Goal: Task Accomplishment & Management: Manage account settings

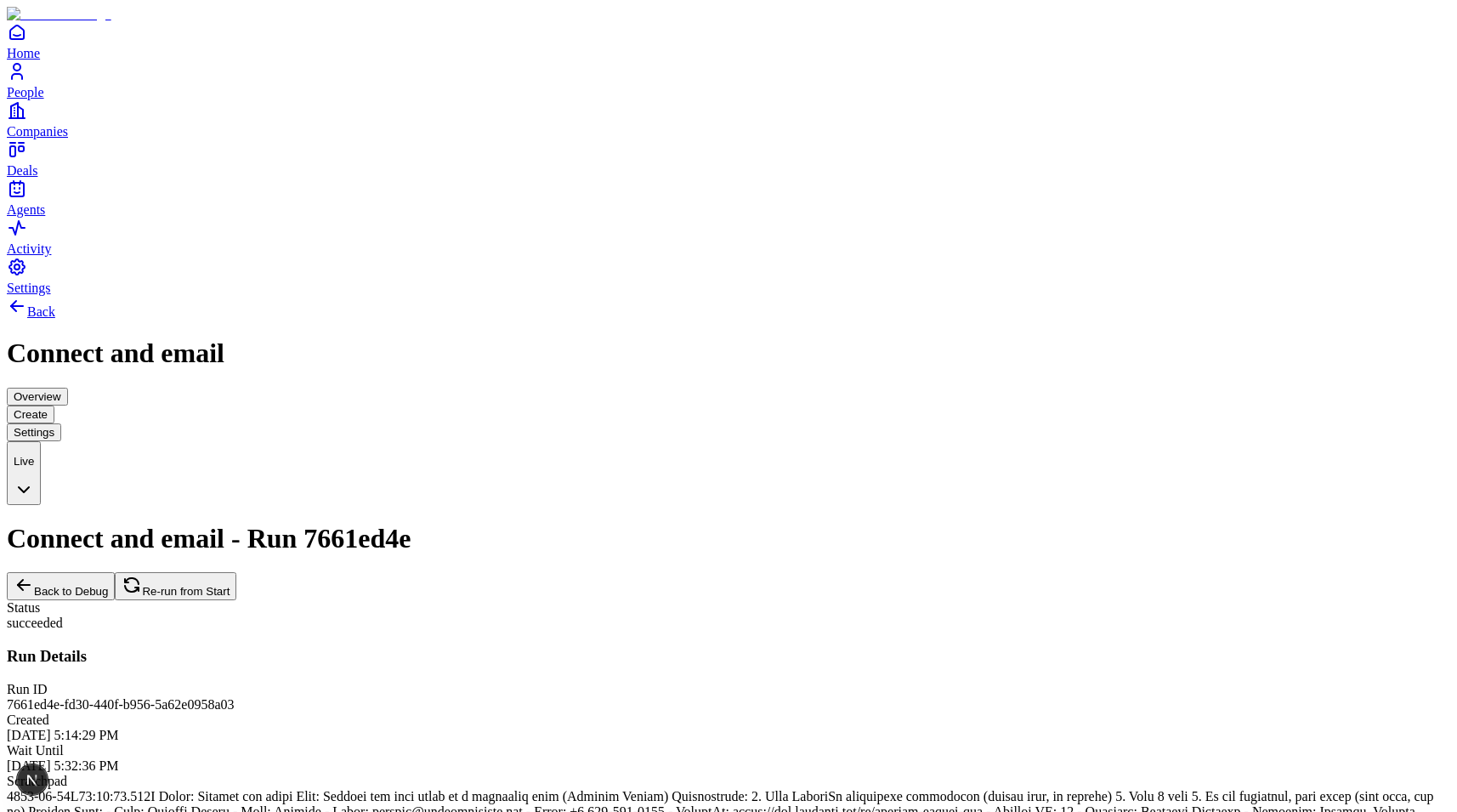
click at [51, 295] on span "Settings" at bounding box center [28, 288] width 44 height 15
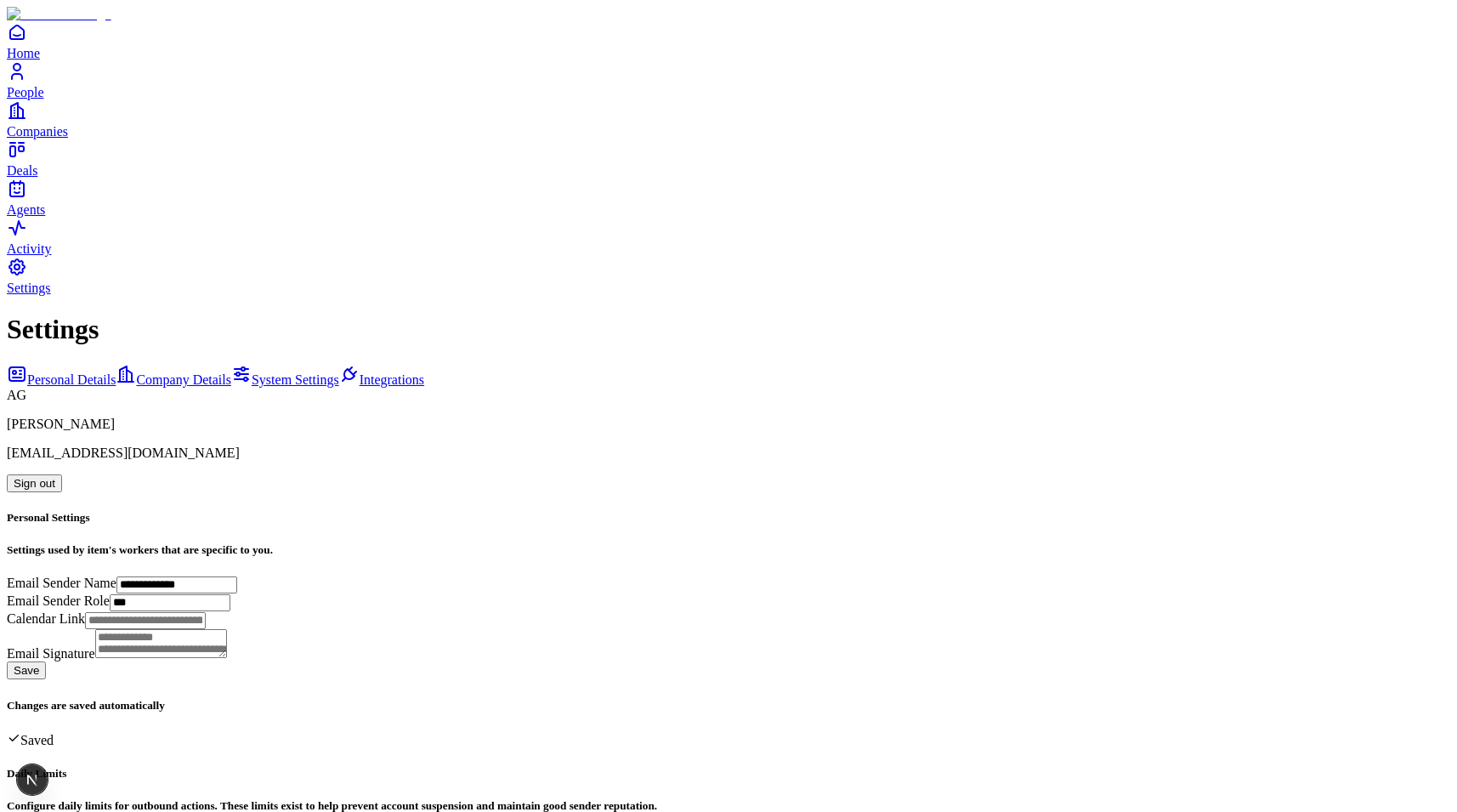
click at [180, 373] on span "Company Details" at bounding box center [184, 380] width 95 height 15
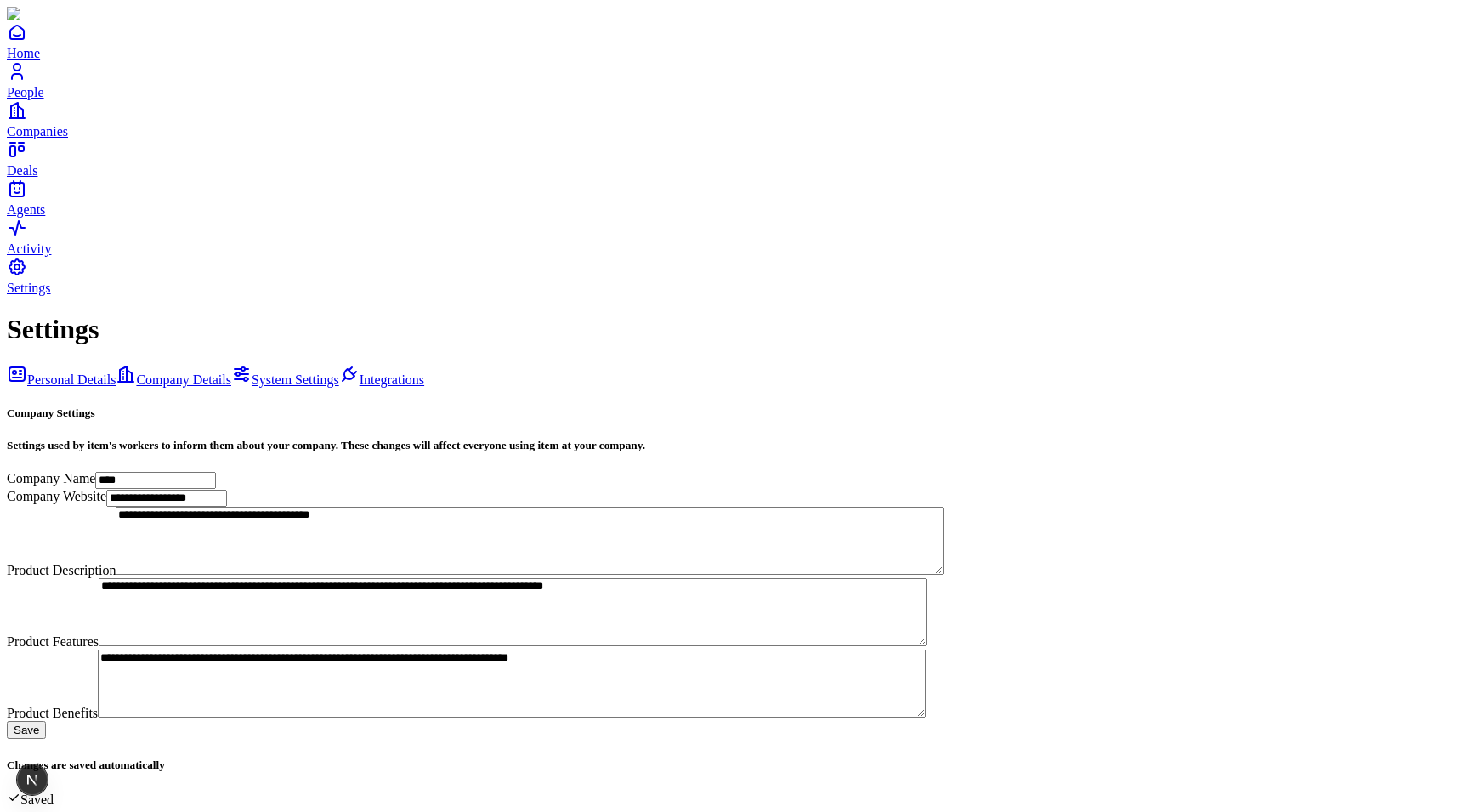
scroll to position [324, 0]
drag, startPoint x: 546, startPoint y: 355, endPoint x: 559, endPoint y: 355, distance: 13.0
copy p "to the"
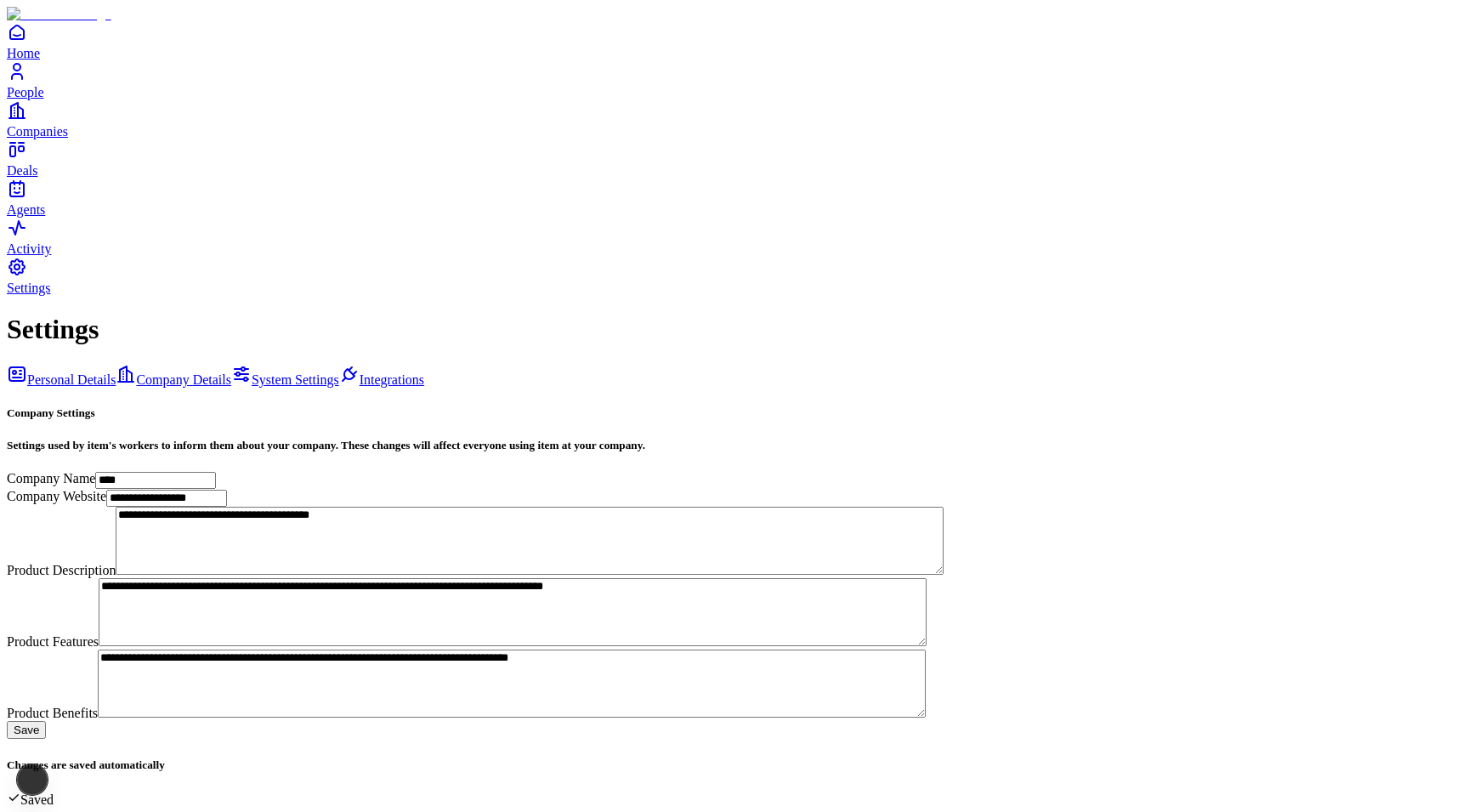
scroll to position [294, 0]
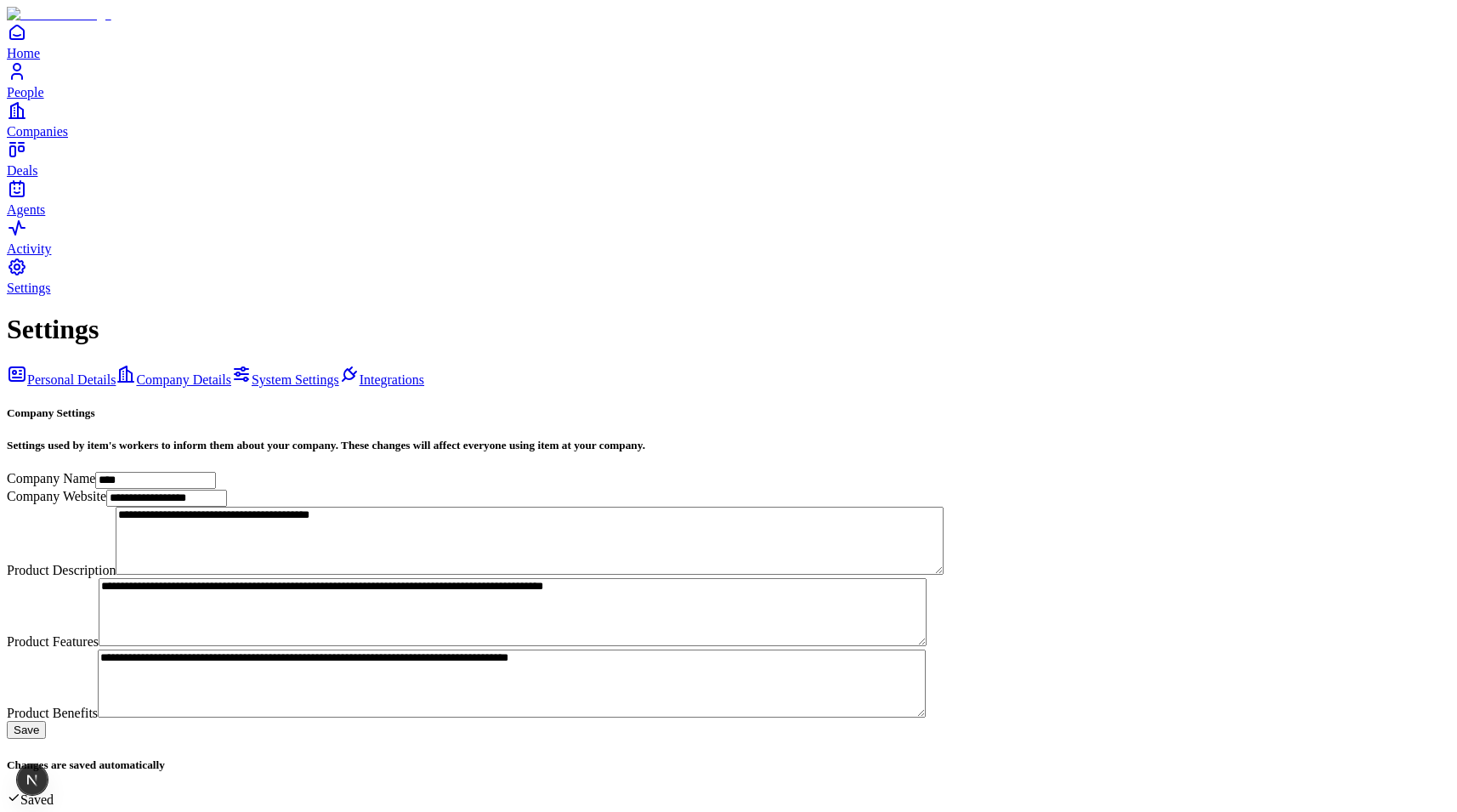
drag, startPoint x: 791, startPoint y: 467, endPoint x: 317, endPoint y: 439, distance: 474.8
copy code "curl -H "x-api-key: sk_live_Gfcj8jUqFv07bPVO7bXU3YOXL36v3Oe2eqU1v3iNwmZeL8fd " …"
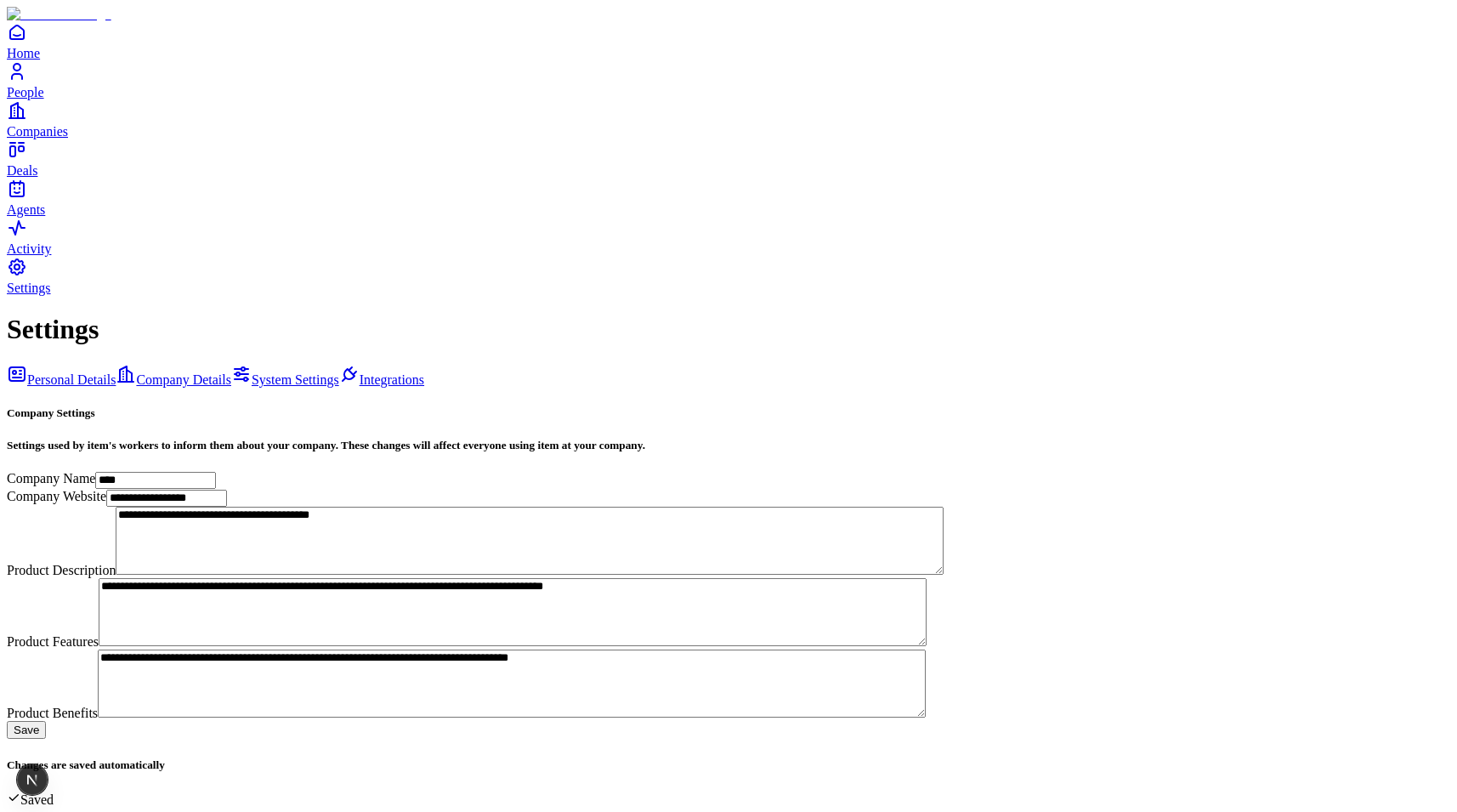
scroll to position [444, 0]
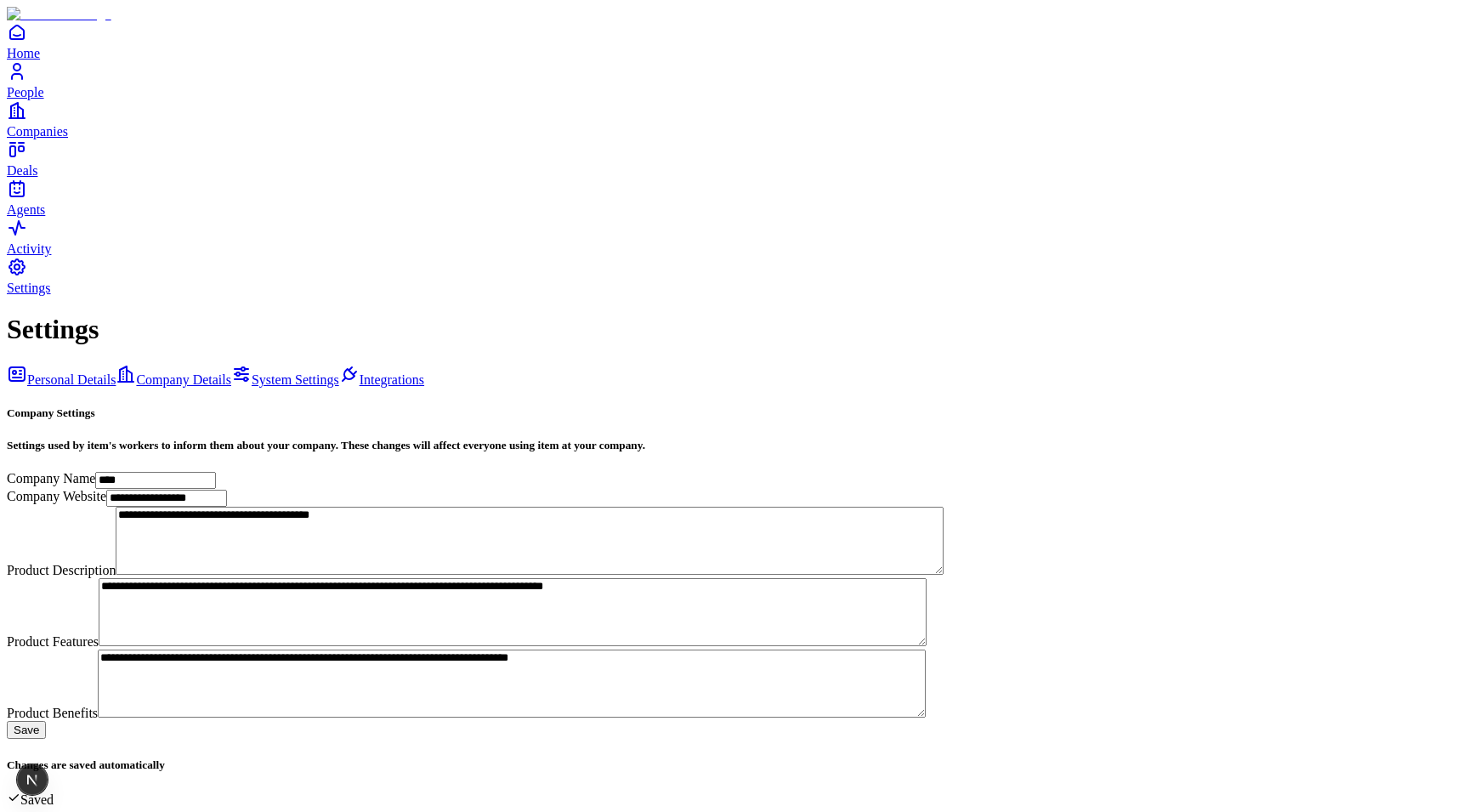
copy h3 "API Key"
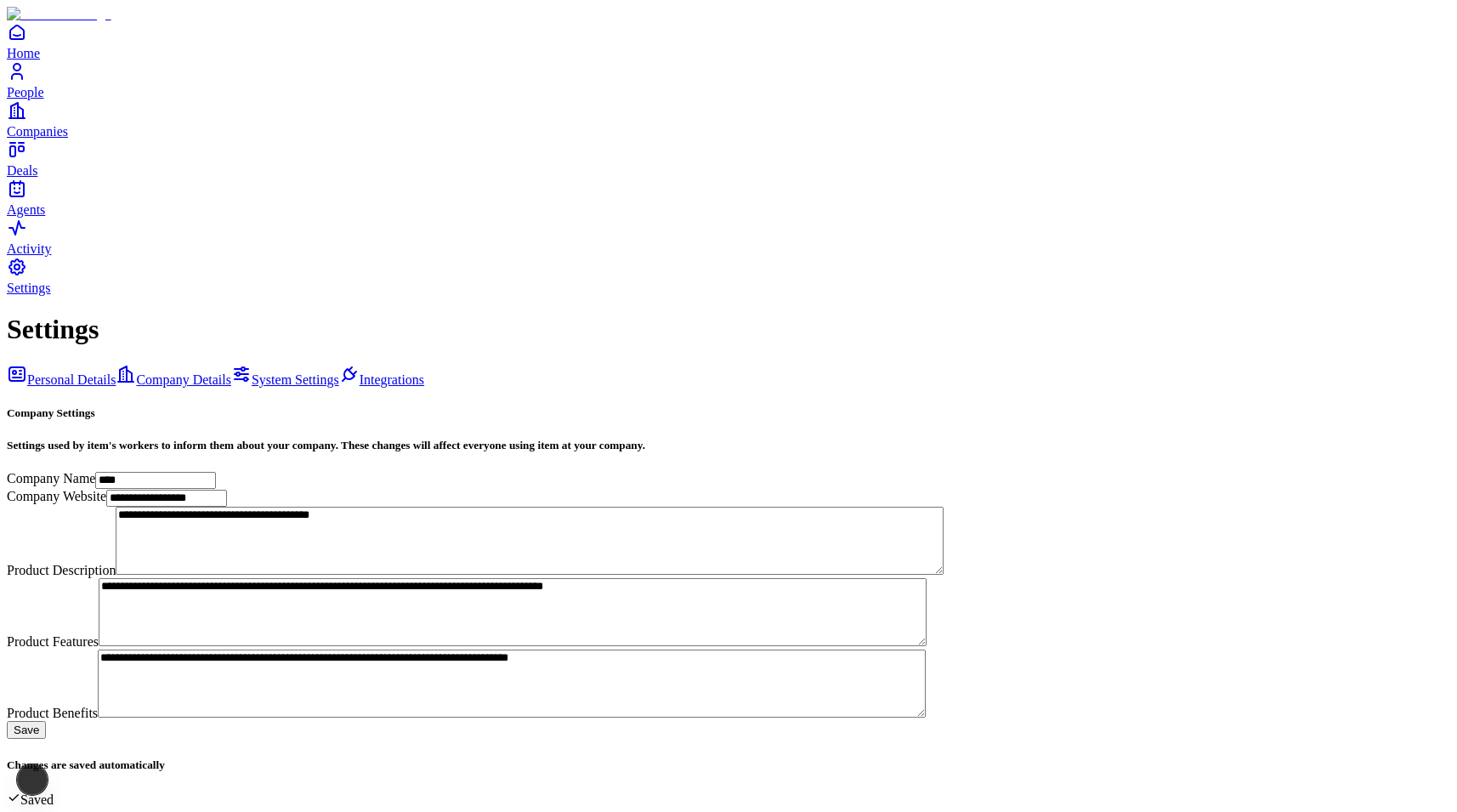
click at [251, 373] on span "System Settings" at bounding box center [295, 380] width 87 height 15
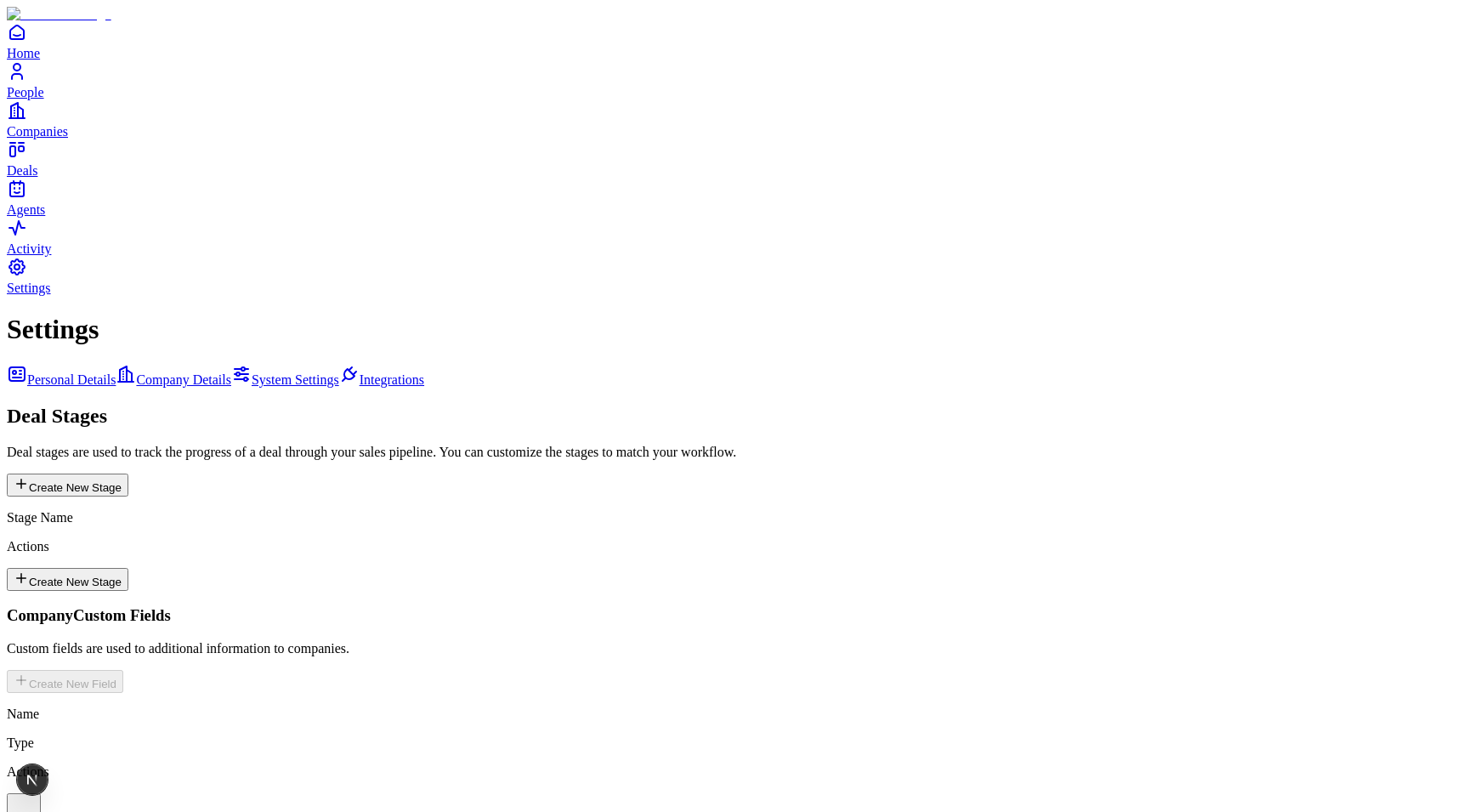
scroll to position [424, 0]
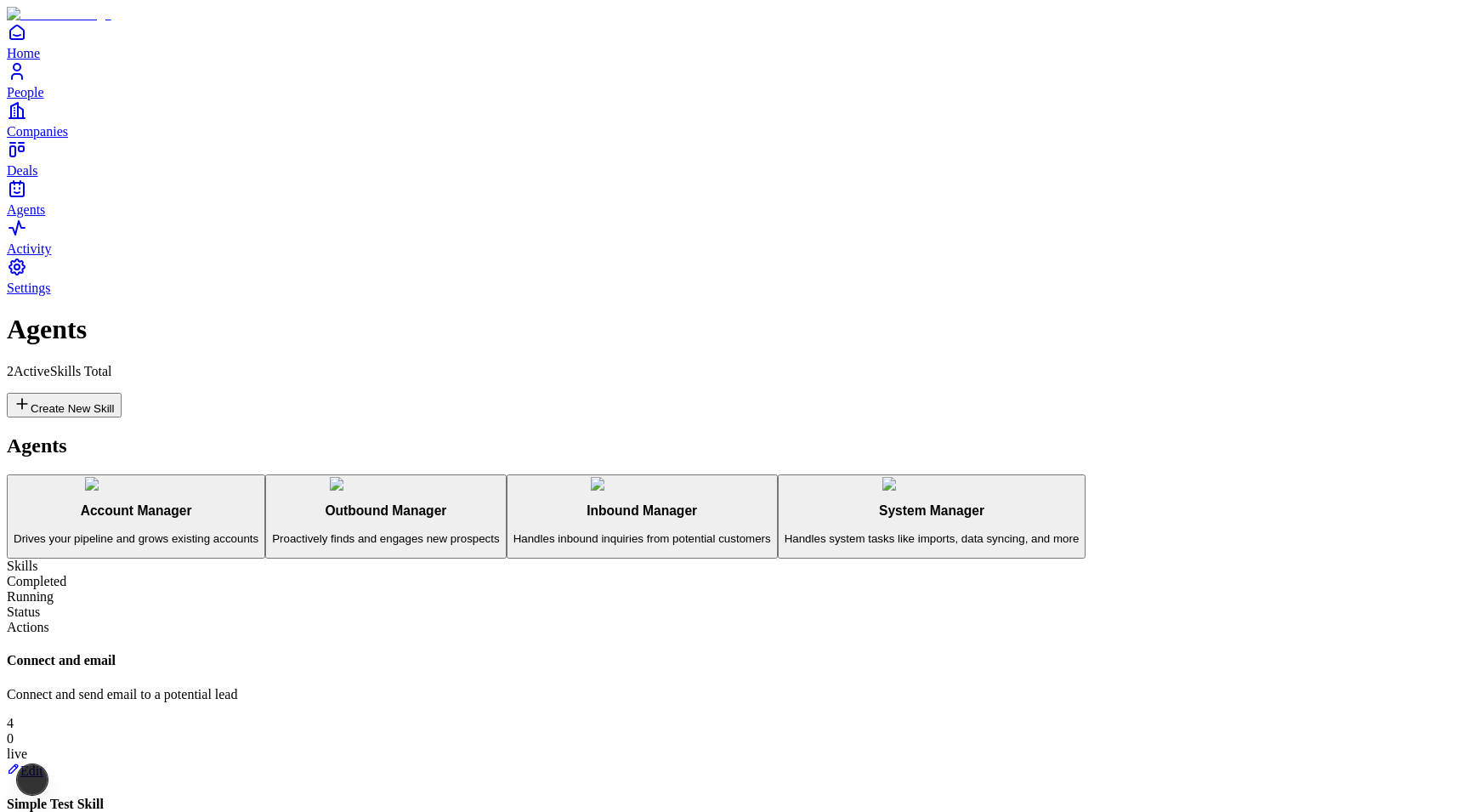
click at [51, 295] on span "Settings" at bounding box center [28, 288] width 44 height 15
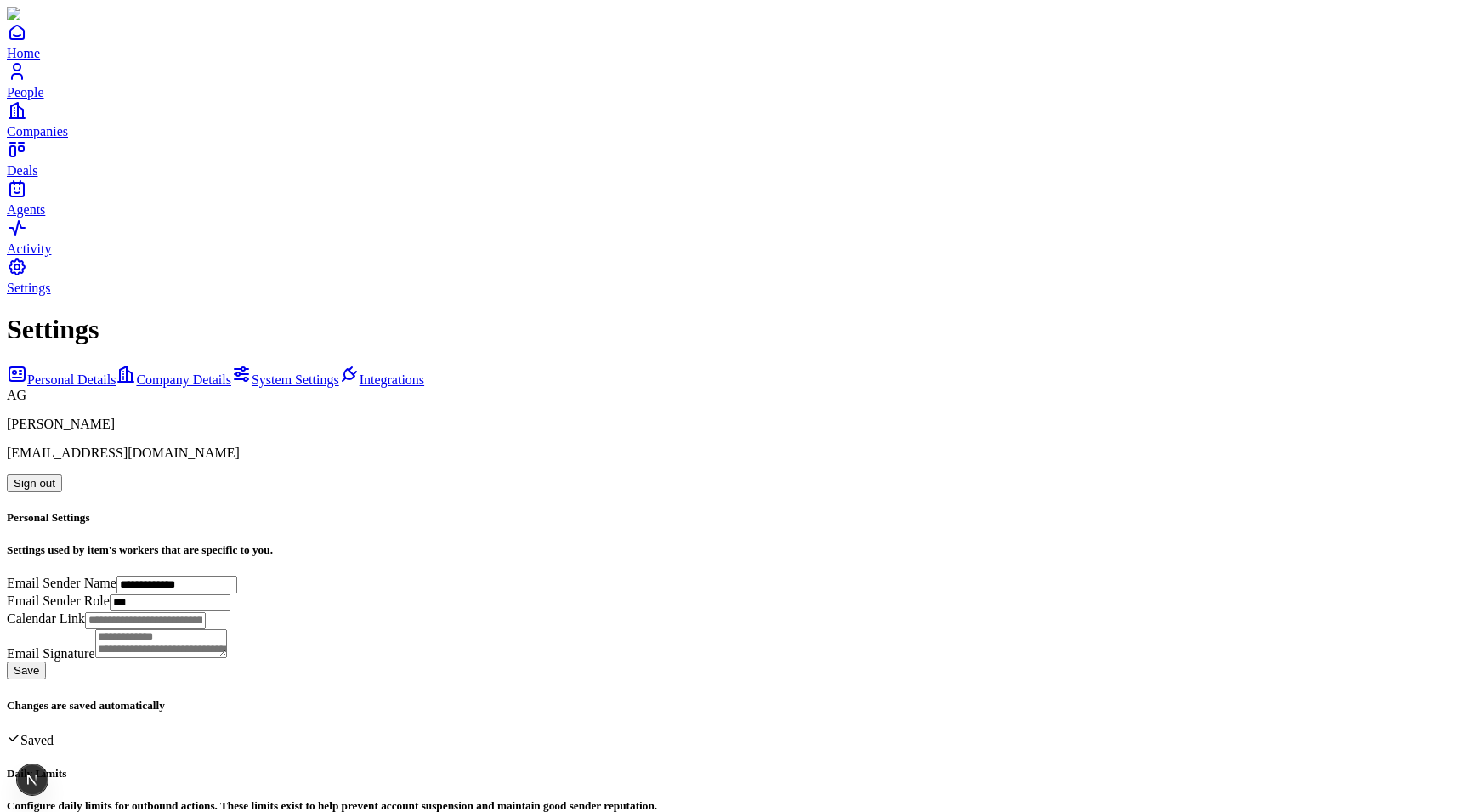
click at [251, 373] on span "System Settings" at bounding box center [295, 380] width 87 height 15
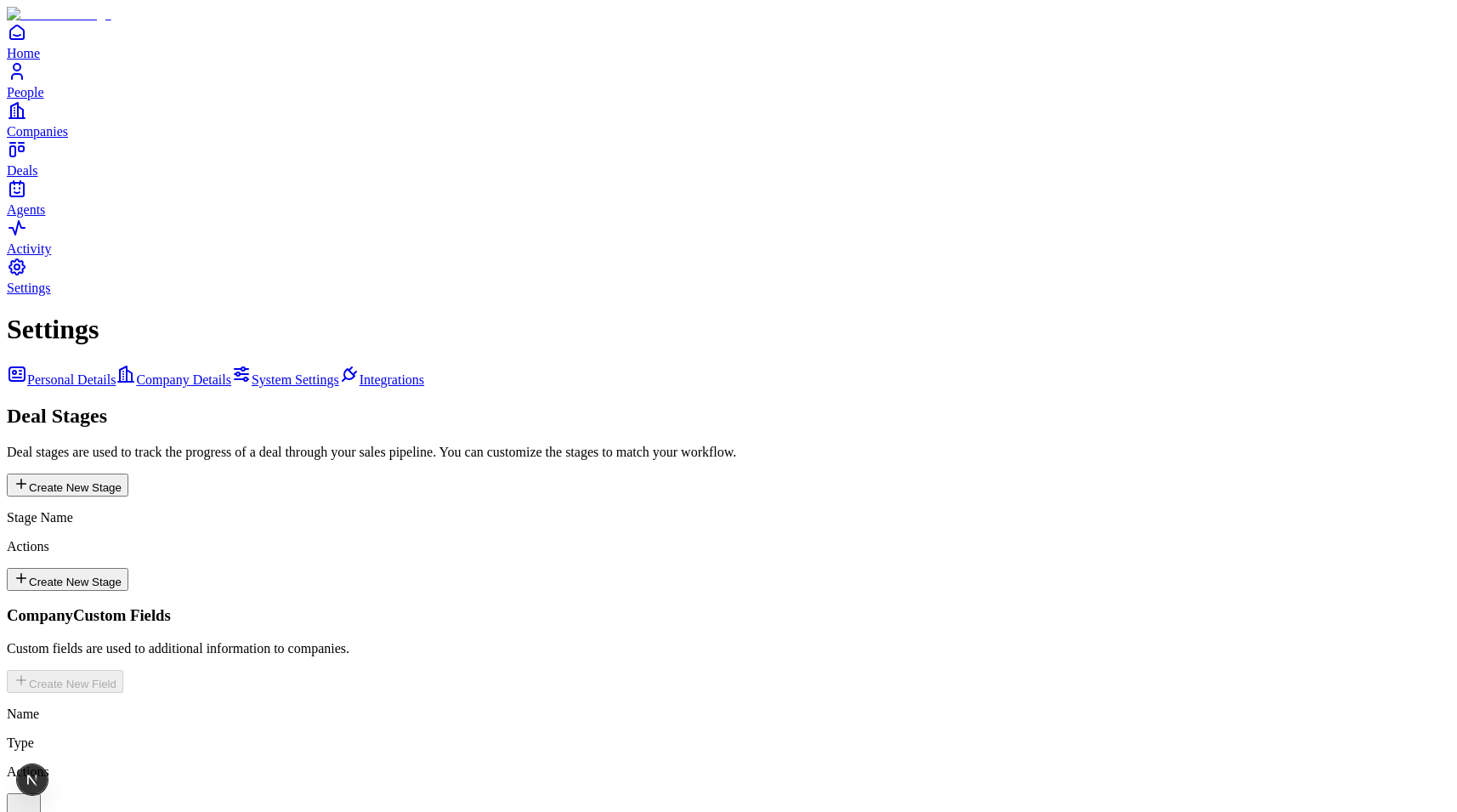
click at [164, 373] on span "Company Details" at bounding box center [184, 380] width 95 height 15
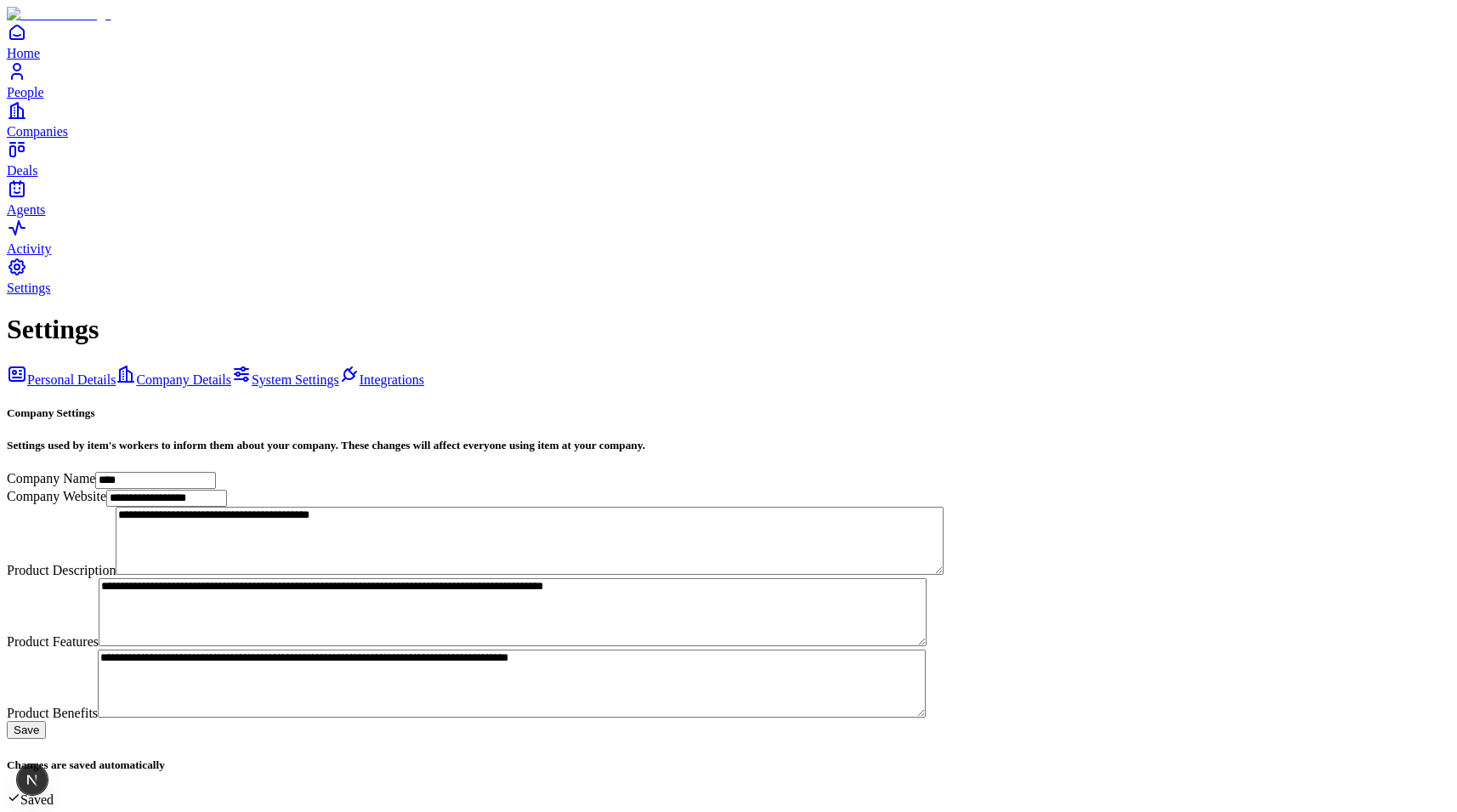
scroll to position [482, 0]
click at [251, 373] on span "System Settings" at bounding box center [295, 380] width 87 height 15
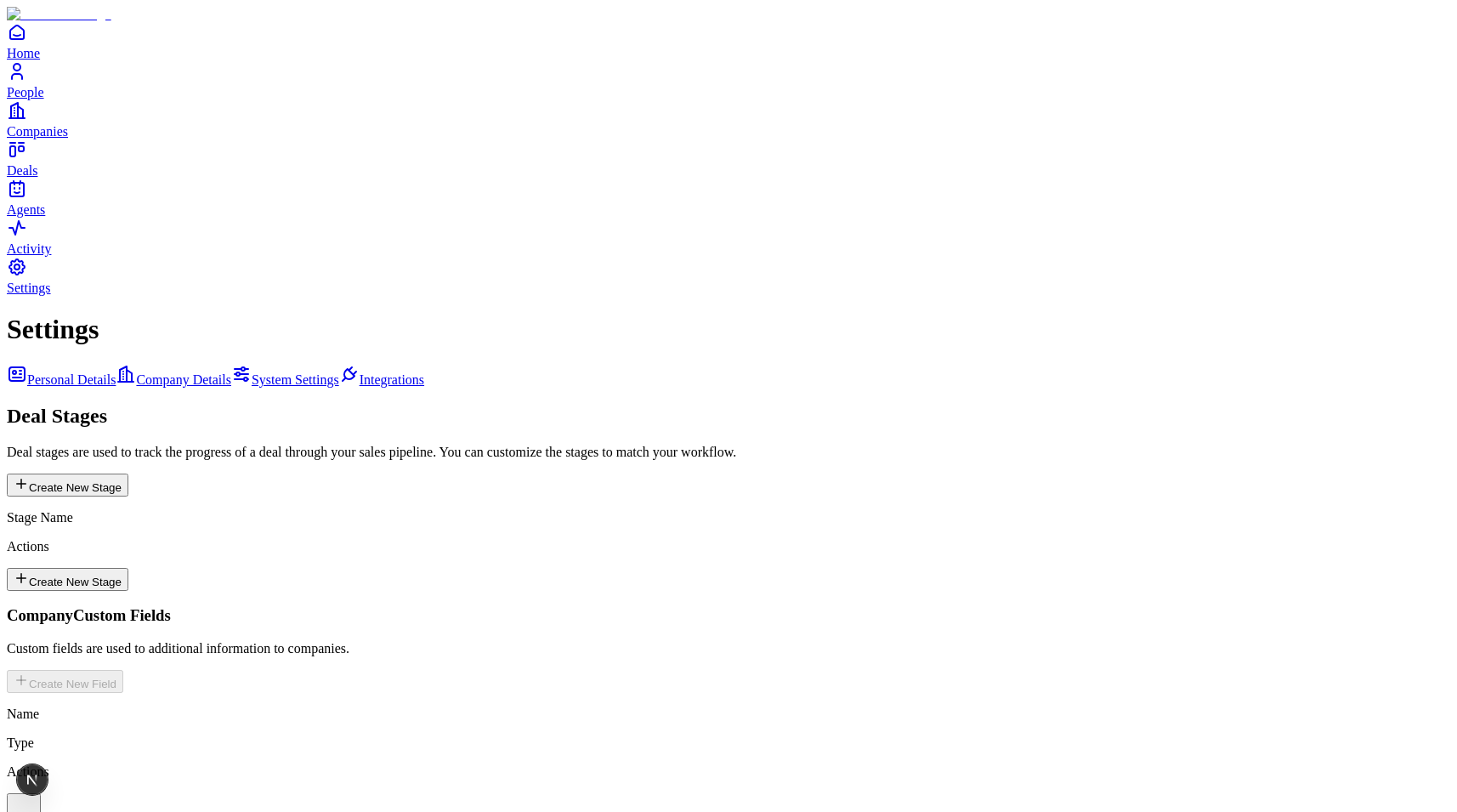
click at [172, 373] on span "Company Details" at bounding box center [184, 380] width 95 height 15
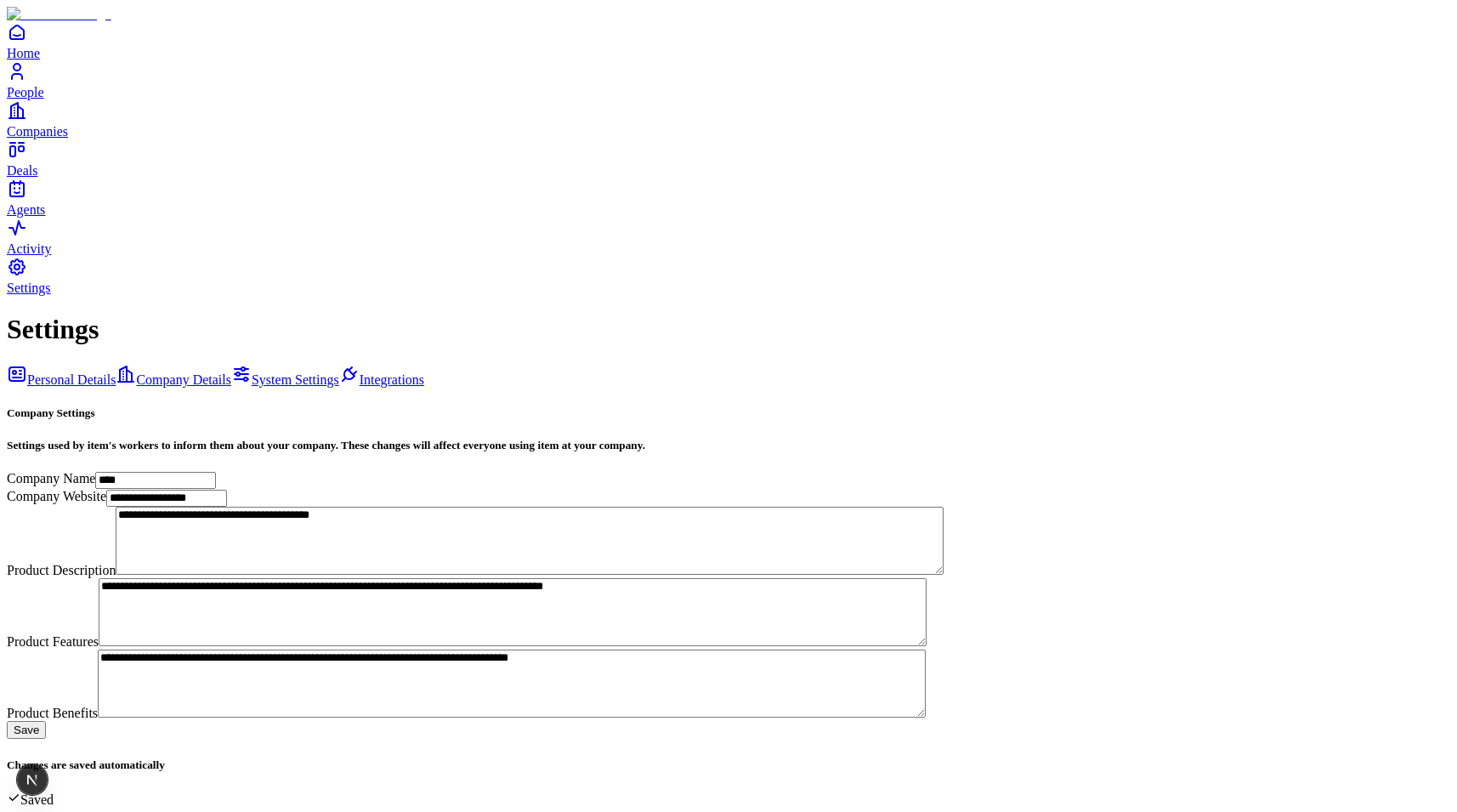
scroll to position [445, 0]
click at [251, 373] on span "System Settings" at bounding box center [295, 380] width 87 height 15
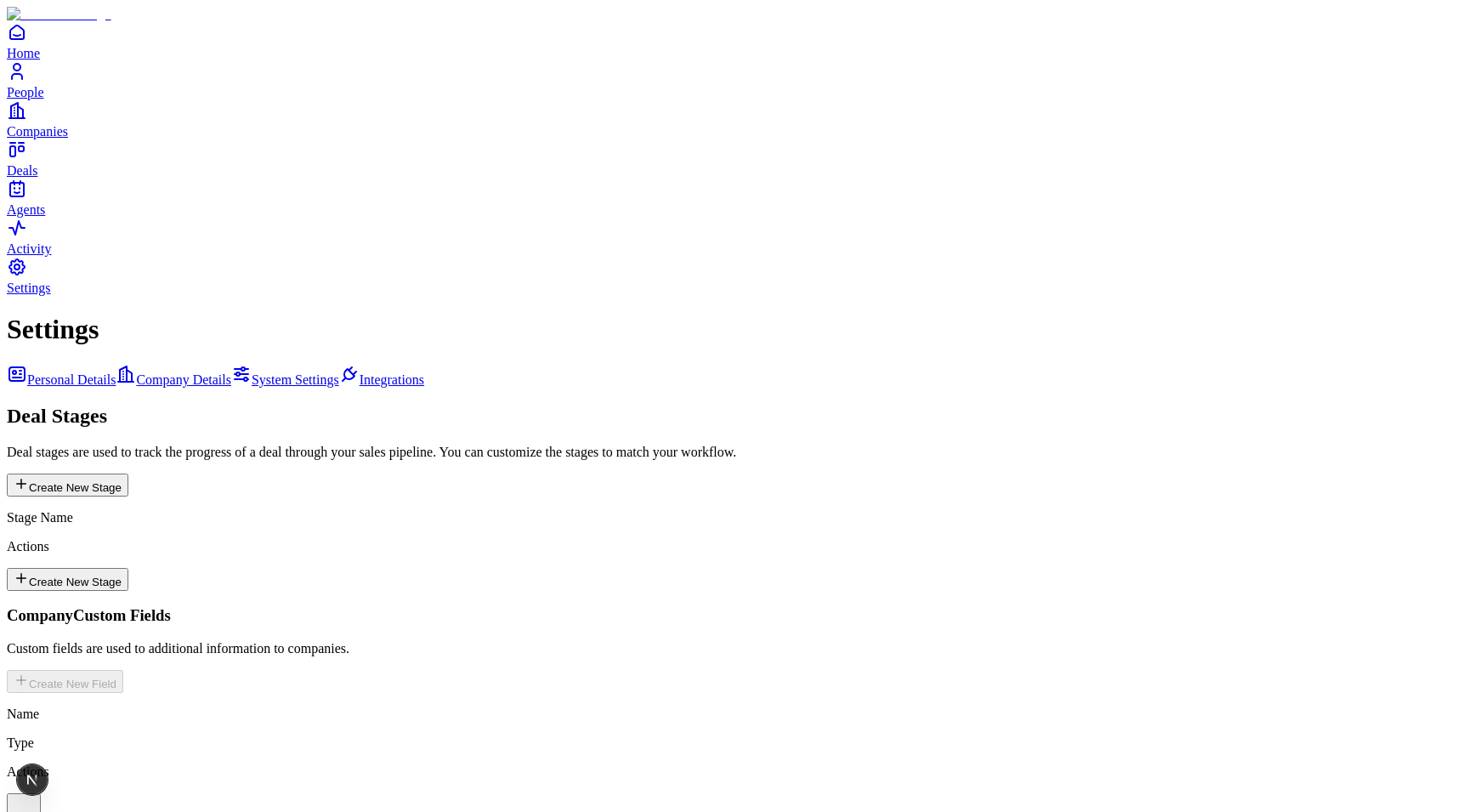
scroll to position [923, 0]
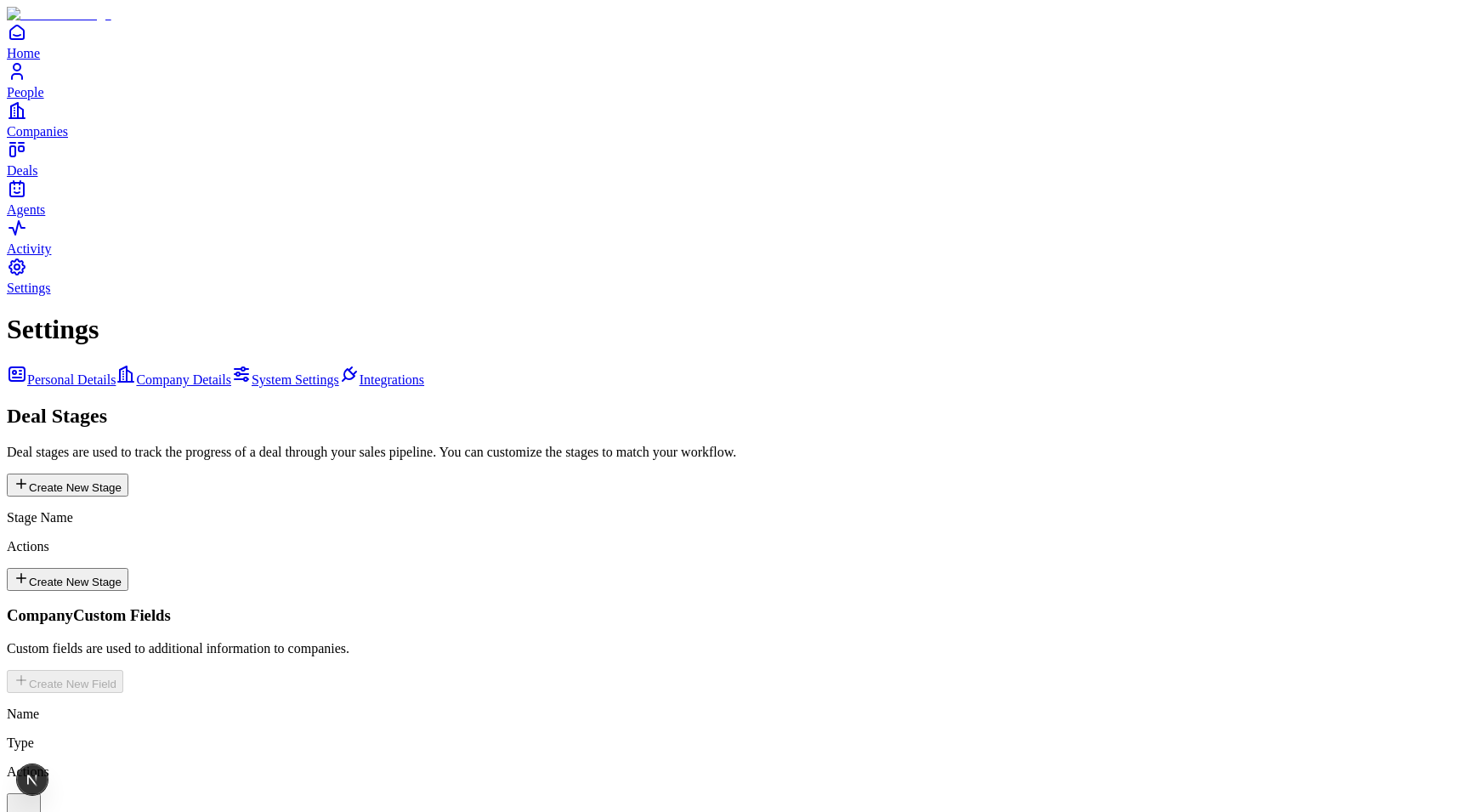
copy p "Generate a tracking key to start collecting visitor data from your website."
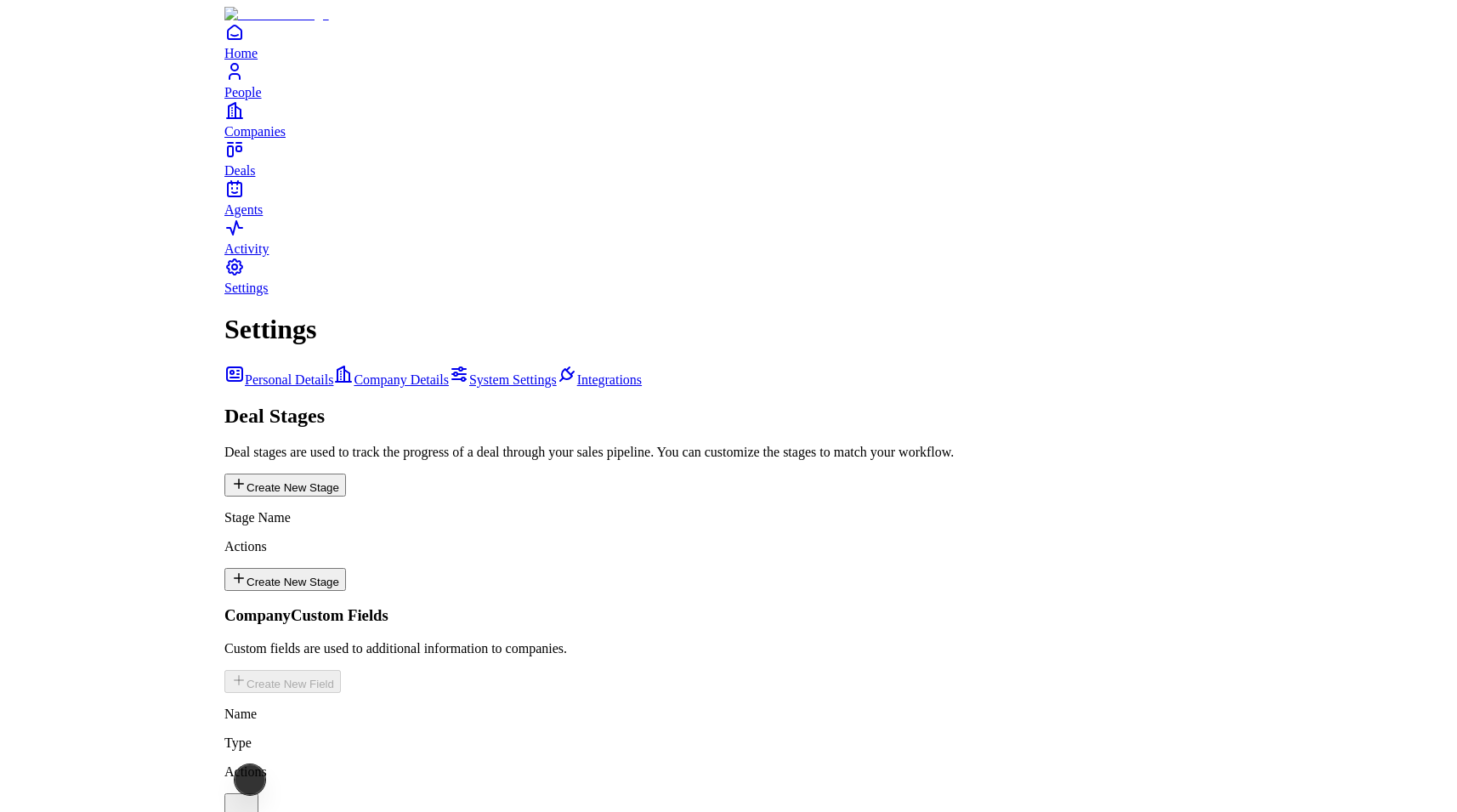
scroll to position [649, 0]
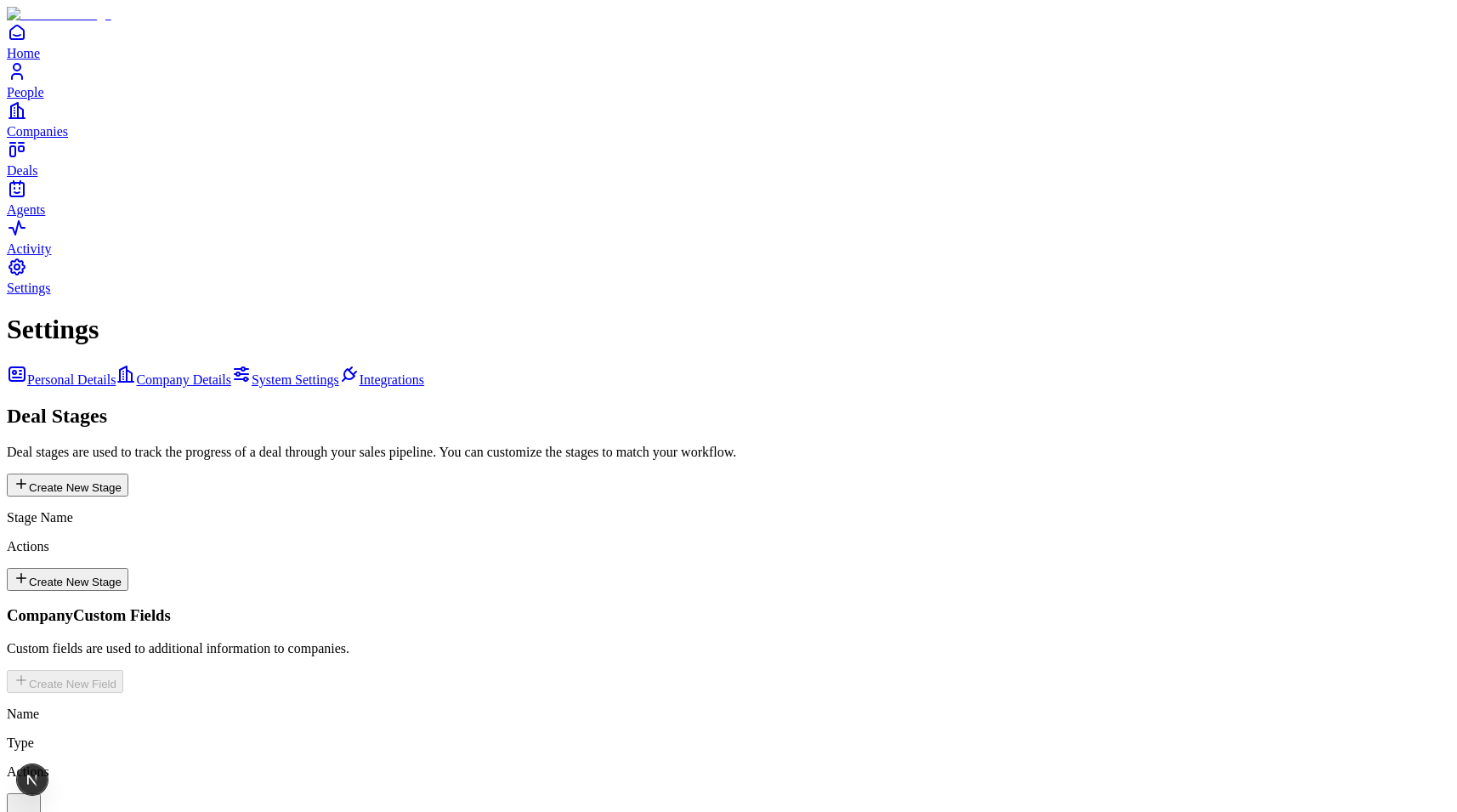
drag, startPoint x: 617, startPoint y: 617, endPoint x: 324, endPoint y: 507, distance: 313.0
copy code "curl -X POST \ -H "x-api-key: sk_live_ikVcxYK4qnJsBt5cJ5L70Q7Mr6ww4OfFyldeeEcYi…"
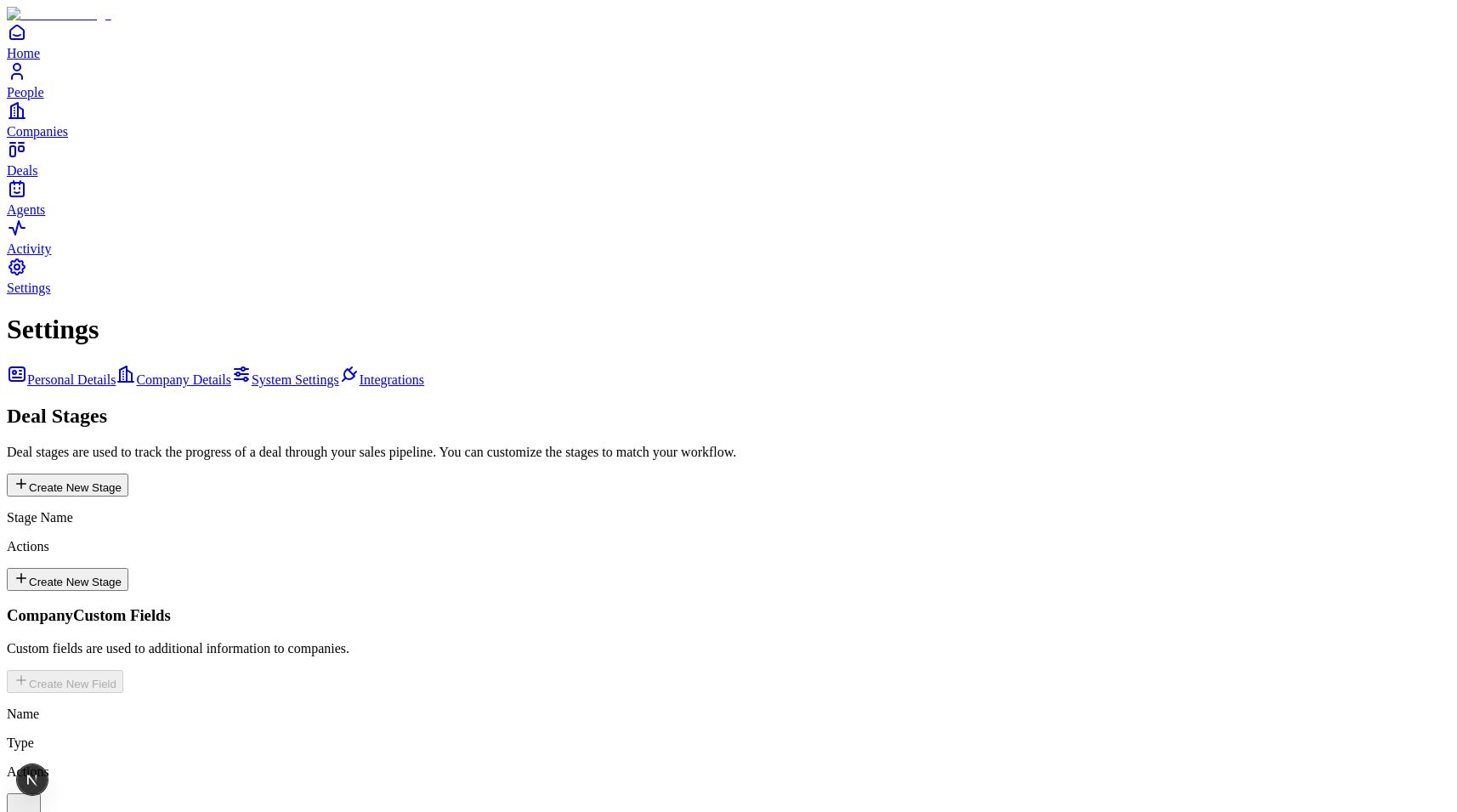
click at [28, 82] on icon "People" at bounding box center [17, 72] width 20 height 20
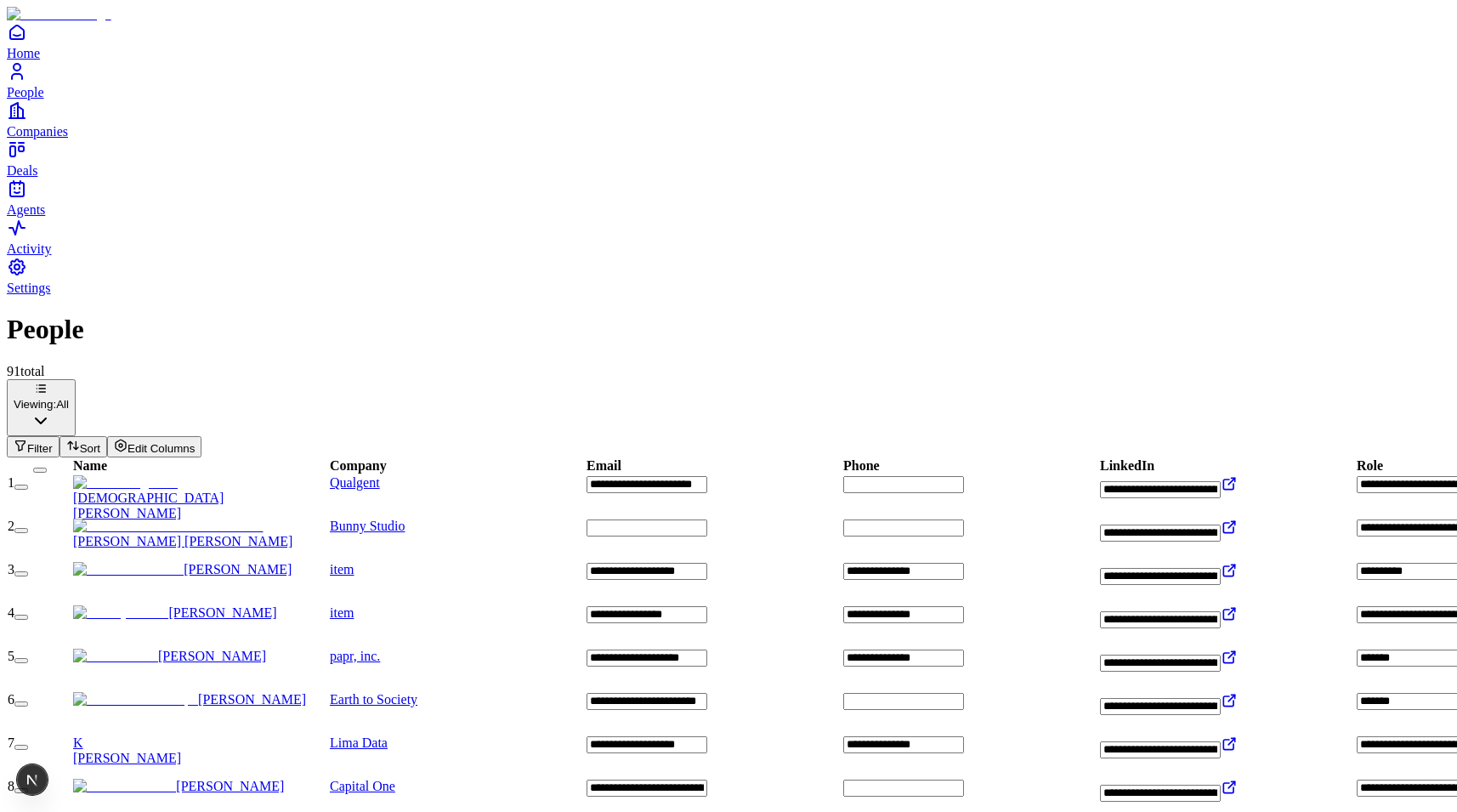
click at [169, 457] on th "Name" at bounding box center [201, 465] width 257 height 17
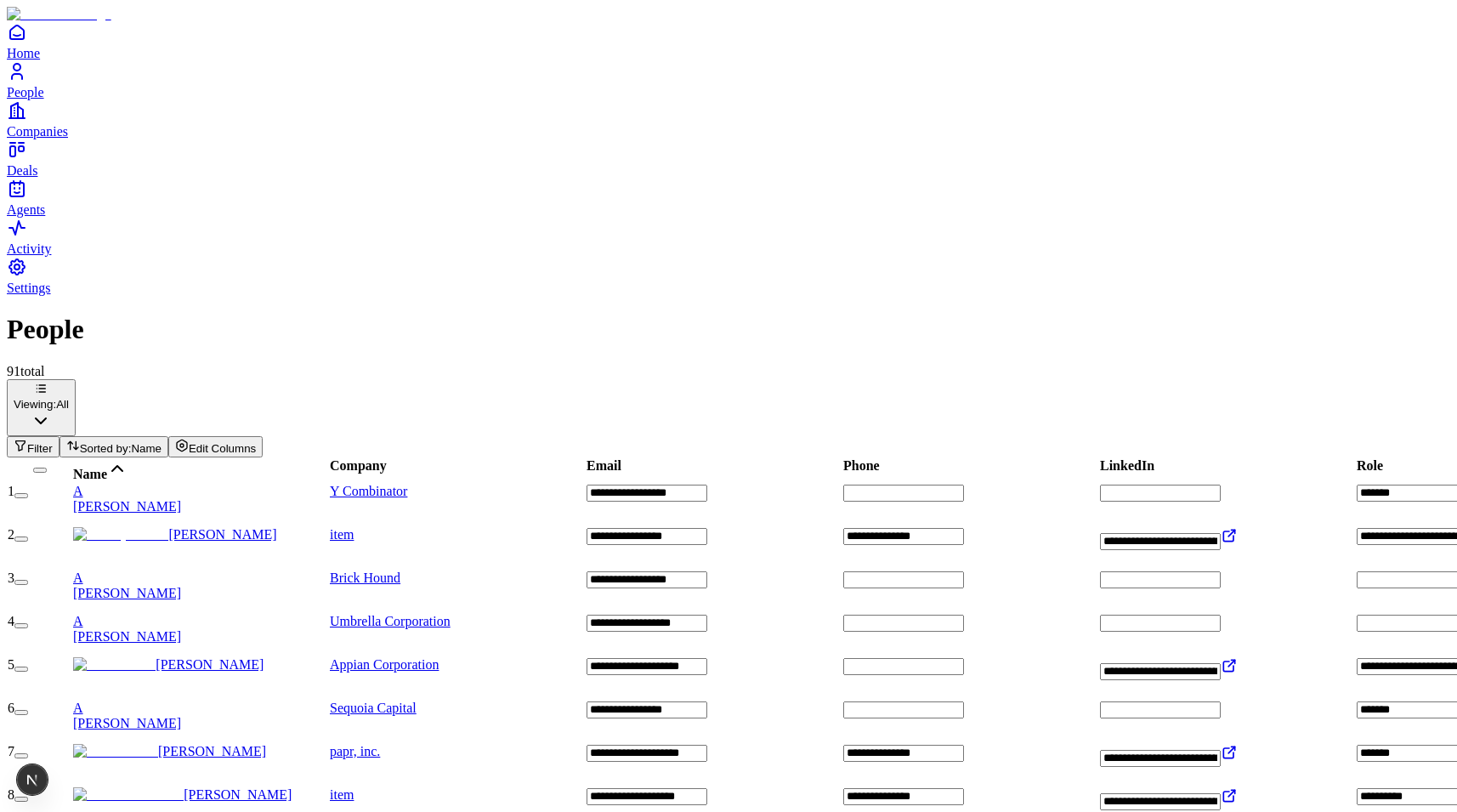
scroll to position [0, 1231]
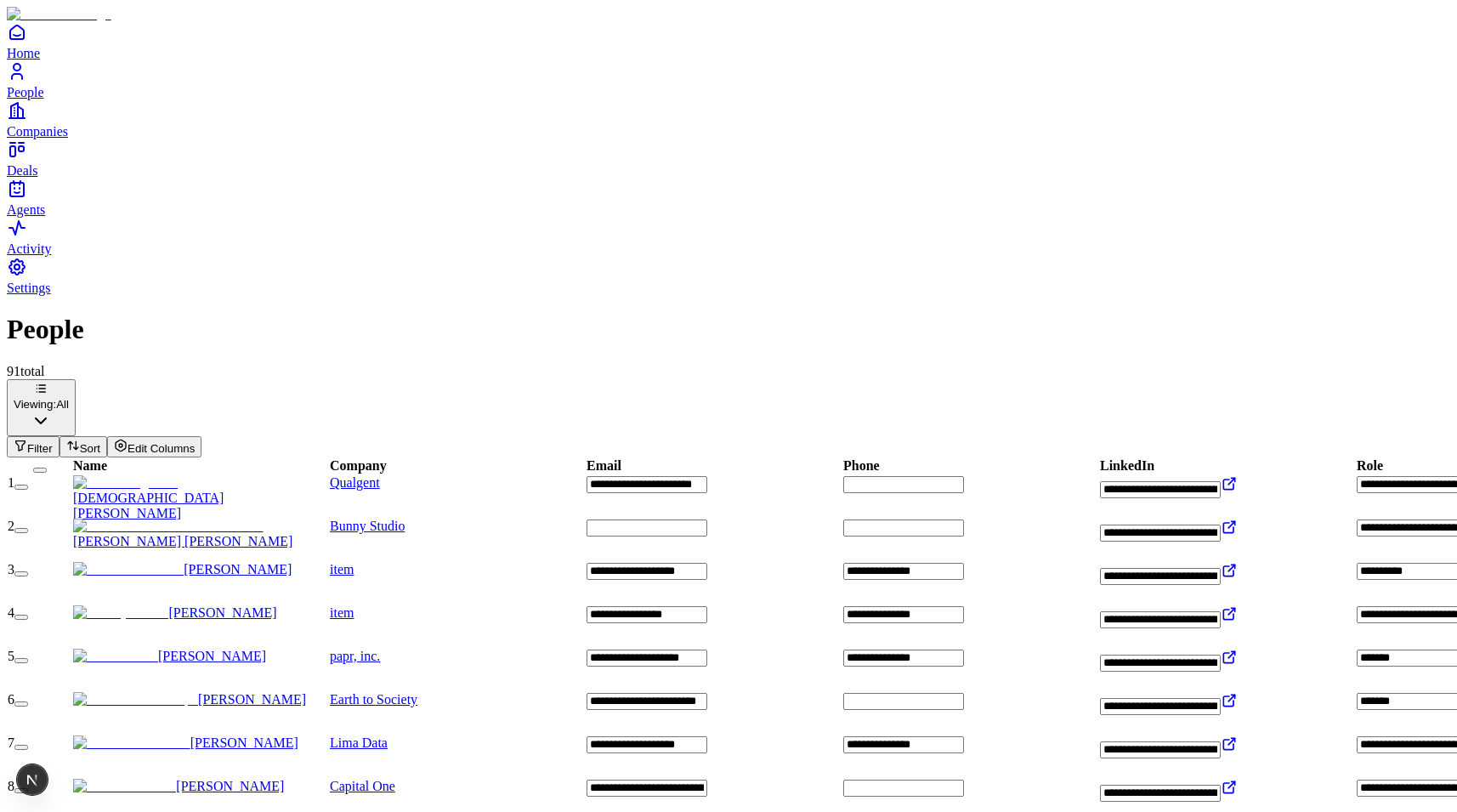
scroll to position [0, 0]
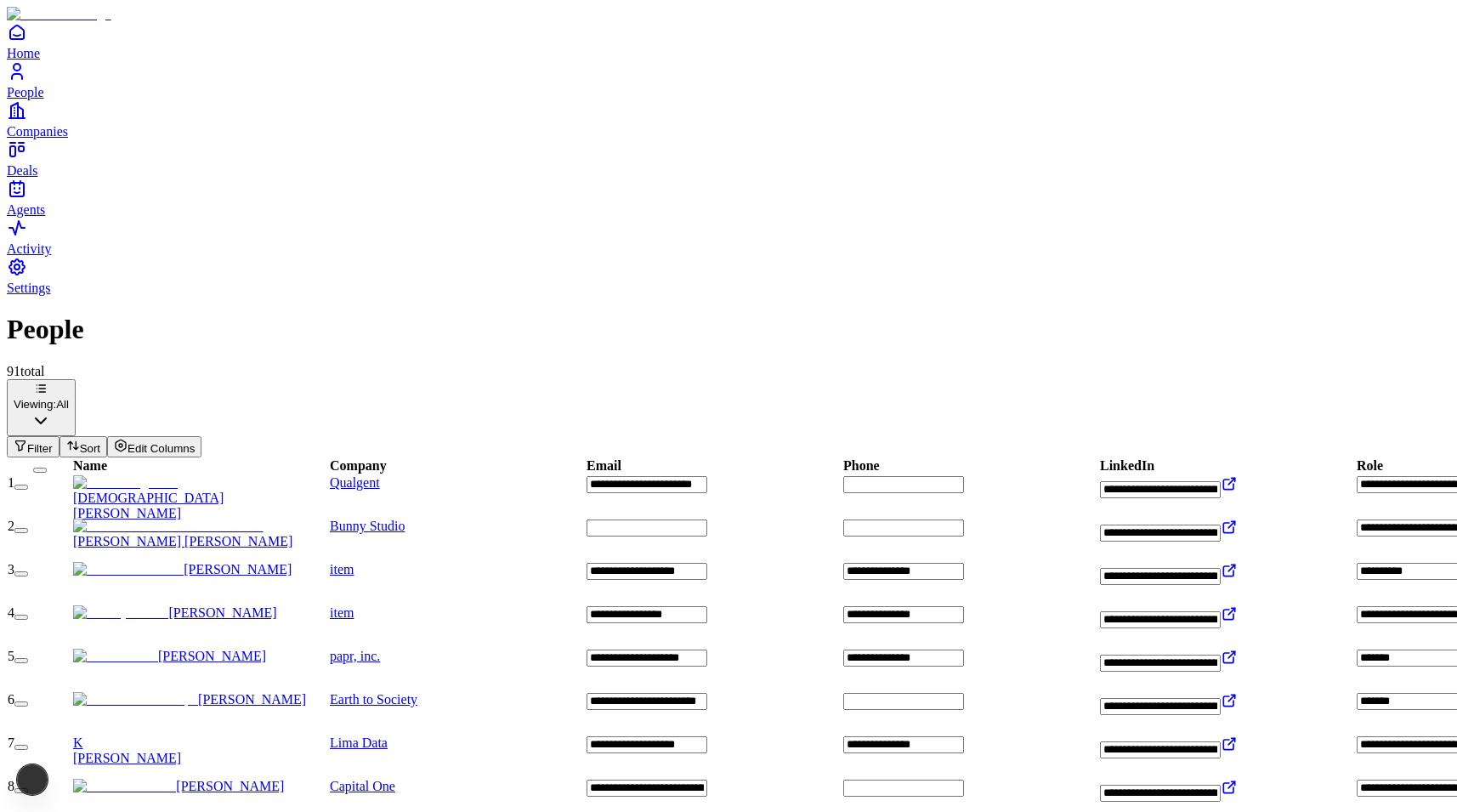
scroll to position [0, 1231]
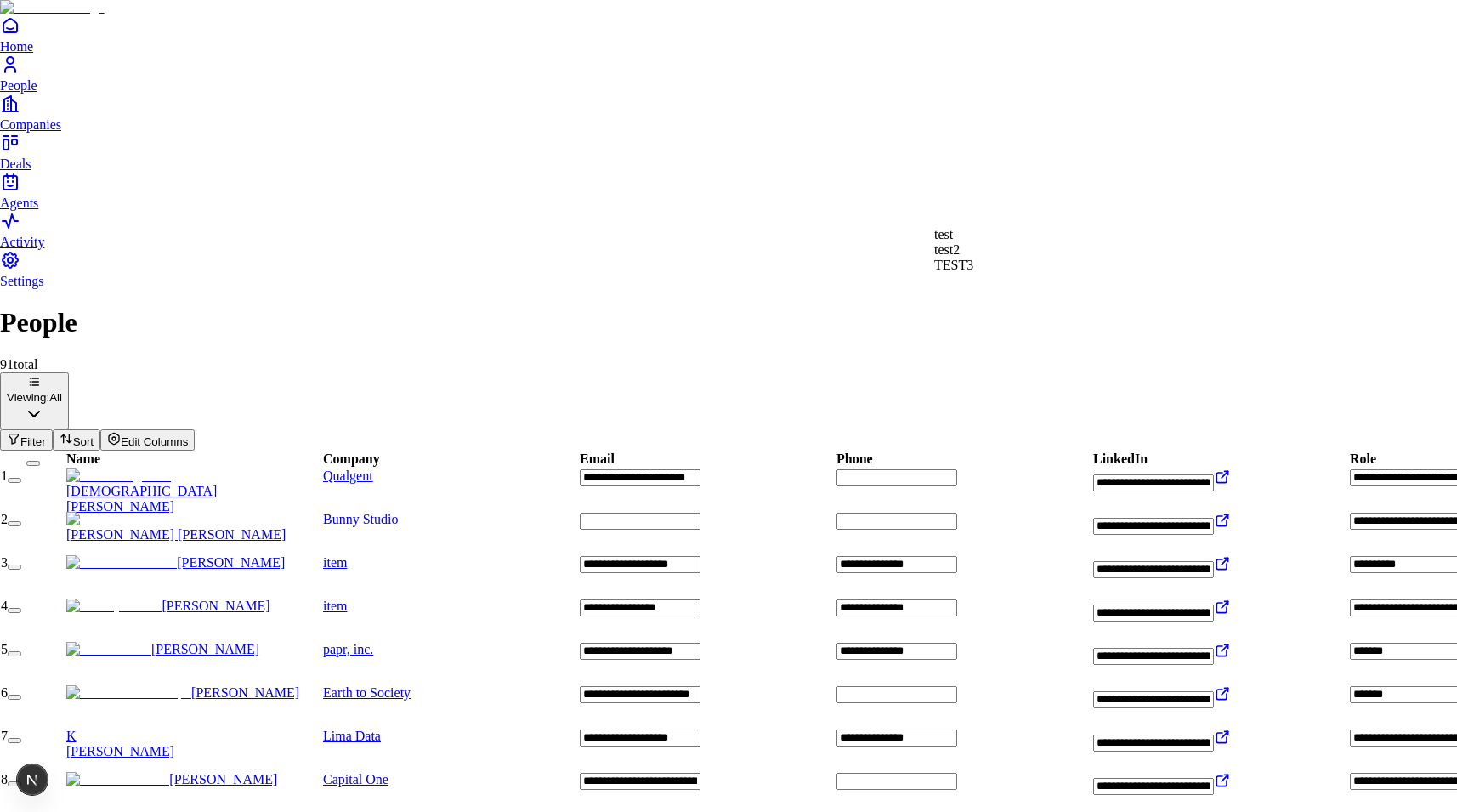
click at [952, 238] on span "test" at bounding box center [943, 234] width 18 height 15
click at [960, 269] on span "test2" at bounding box center [947, 265] width 26 height 15
click at [952, 246] on span "test" at bounding box center [943, 250] width 18 height 15
click at [973, 261] on div "test2" at bounding box center [953, 257] width 39 height 30
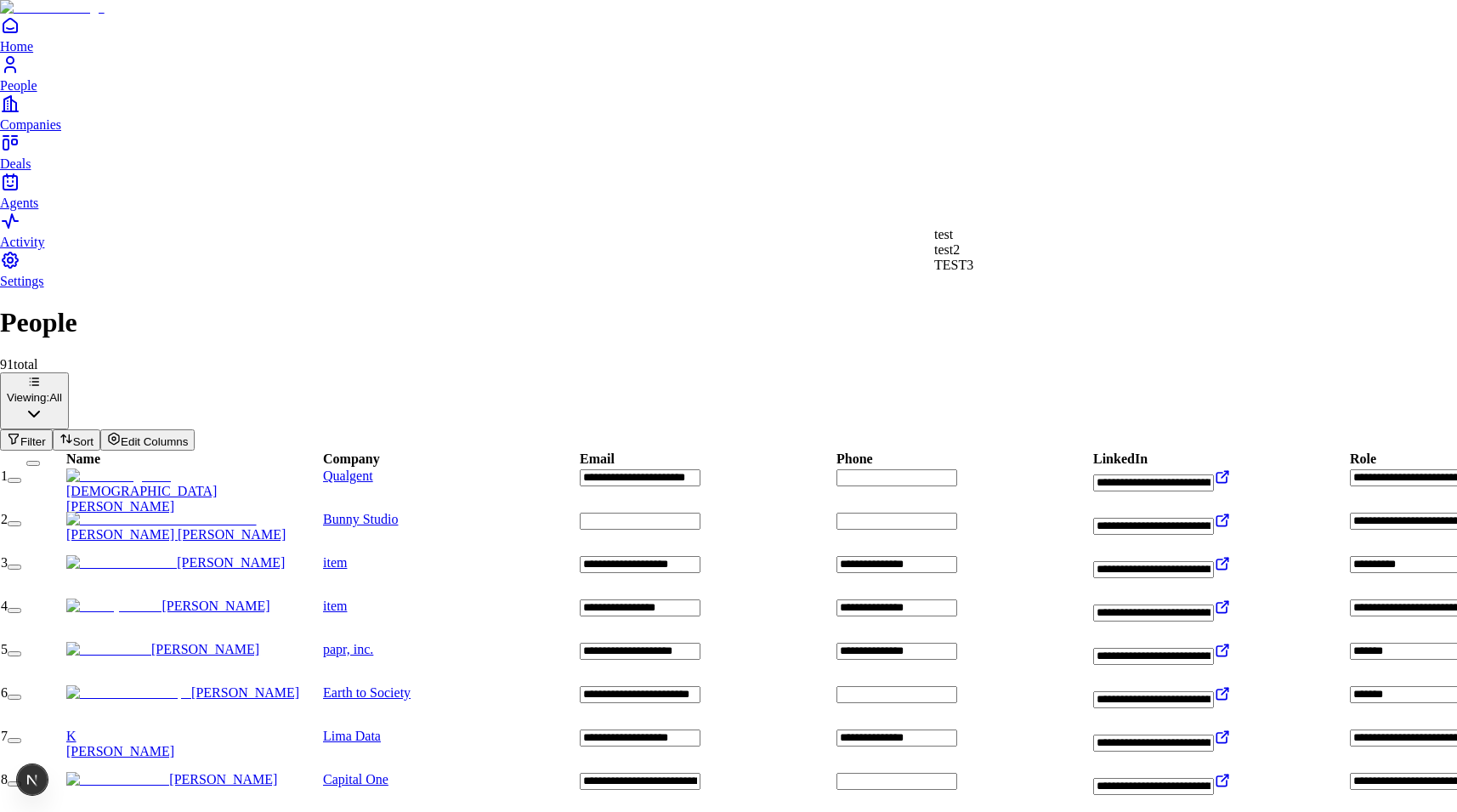
click at [973, 240] on div "test" at bounding box center [953, 234] width 39 height 16
click at [960, 272] on span "test2" at bounding box center [947, 265] width 26 height 15
click at [960, 277] on span "test2" at bounding box center [947, 280] width 26 height 15
click at [973, 256] on div "test" at bounding box center [953, 241] width 39 height 30
